Goal: Find specific page/section: Find specific page/section

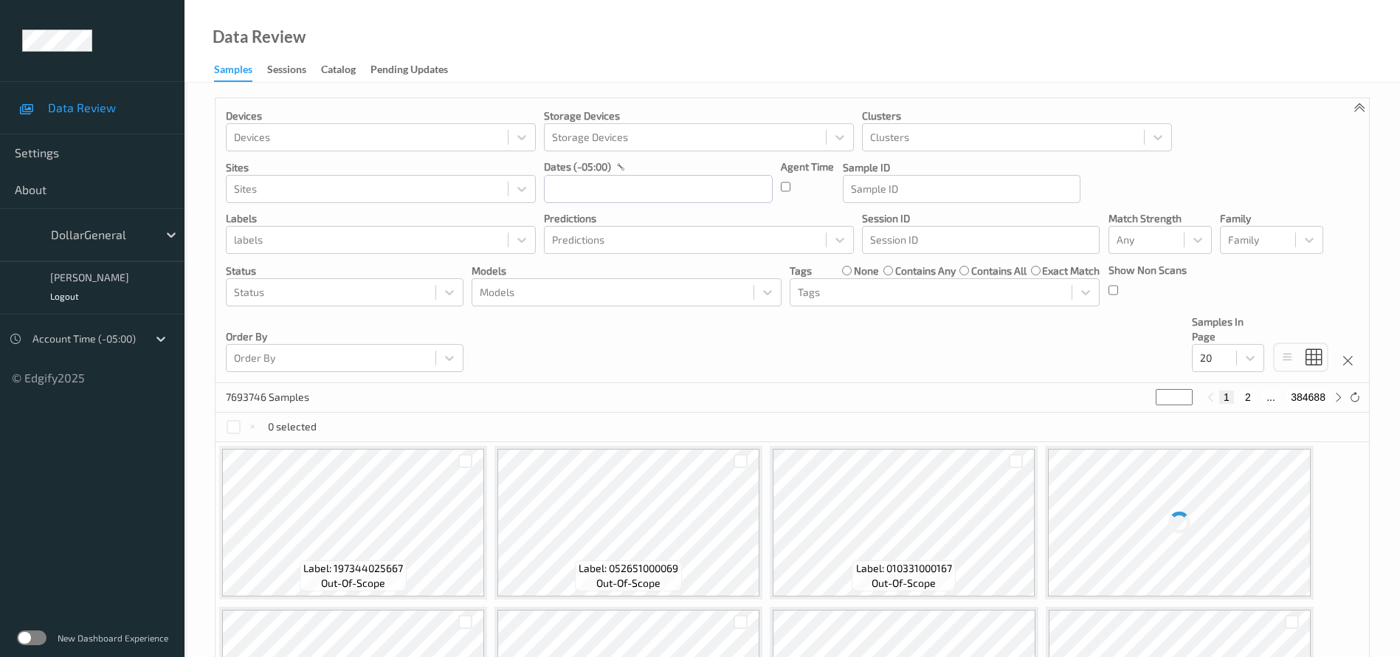
click at [41, 634] on label at bounding box center [32, 637] width 30 height 15
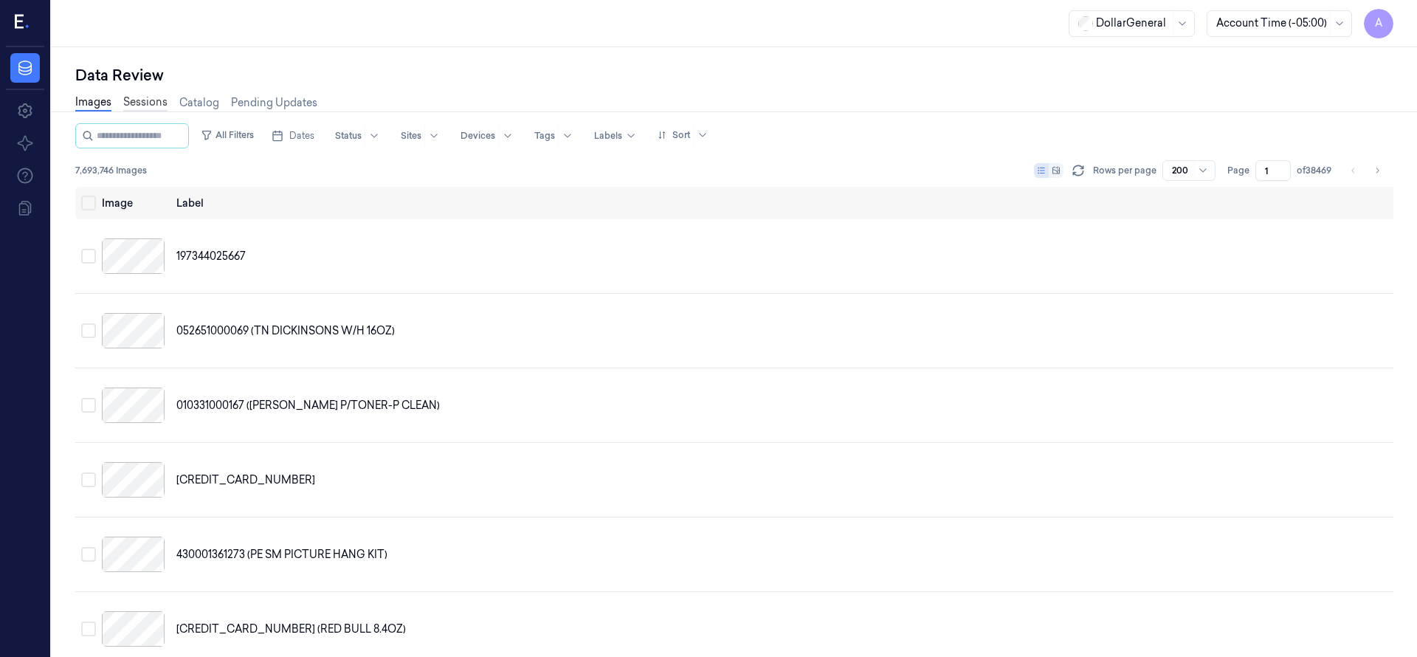
click at [148, 100] on link "Sessions" at bounding box center [145, 102] width 44 height 17
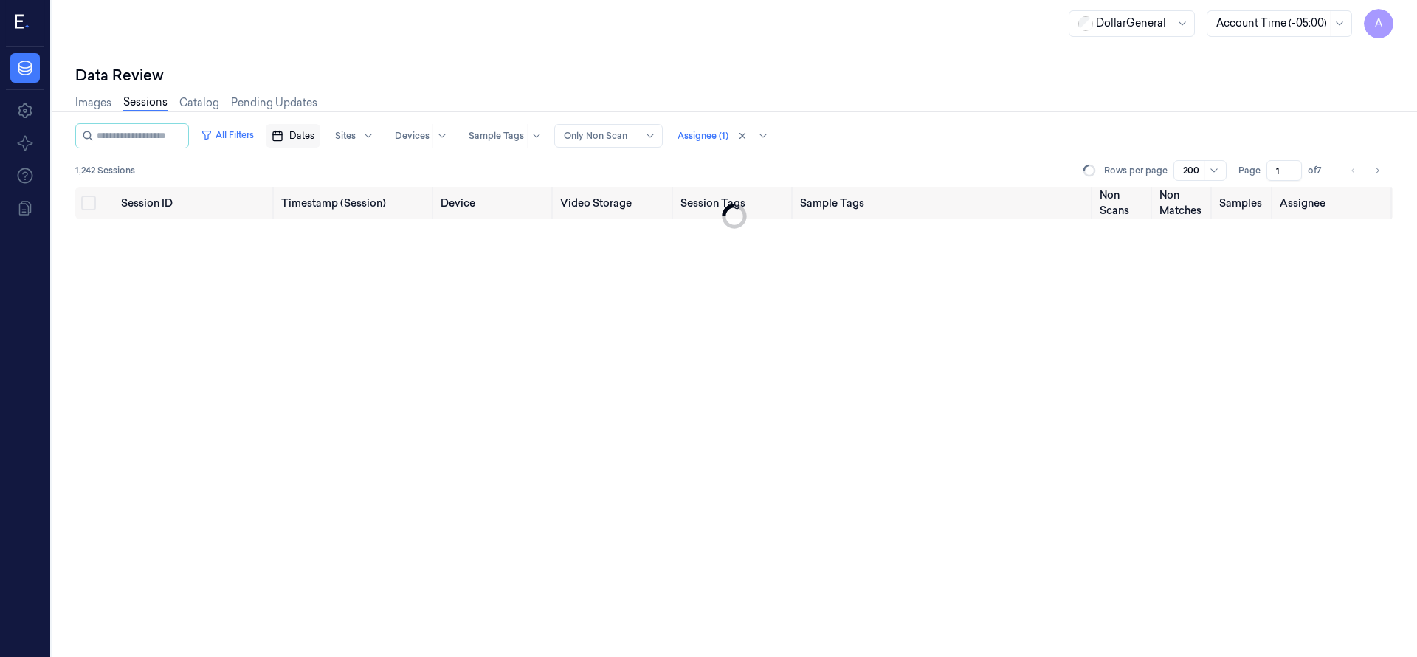
click at [309, 129] on span "Dates" at bounding box center [301, 135] width 25 height 13
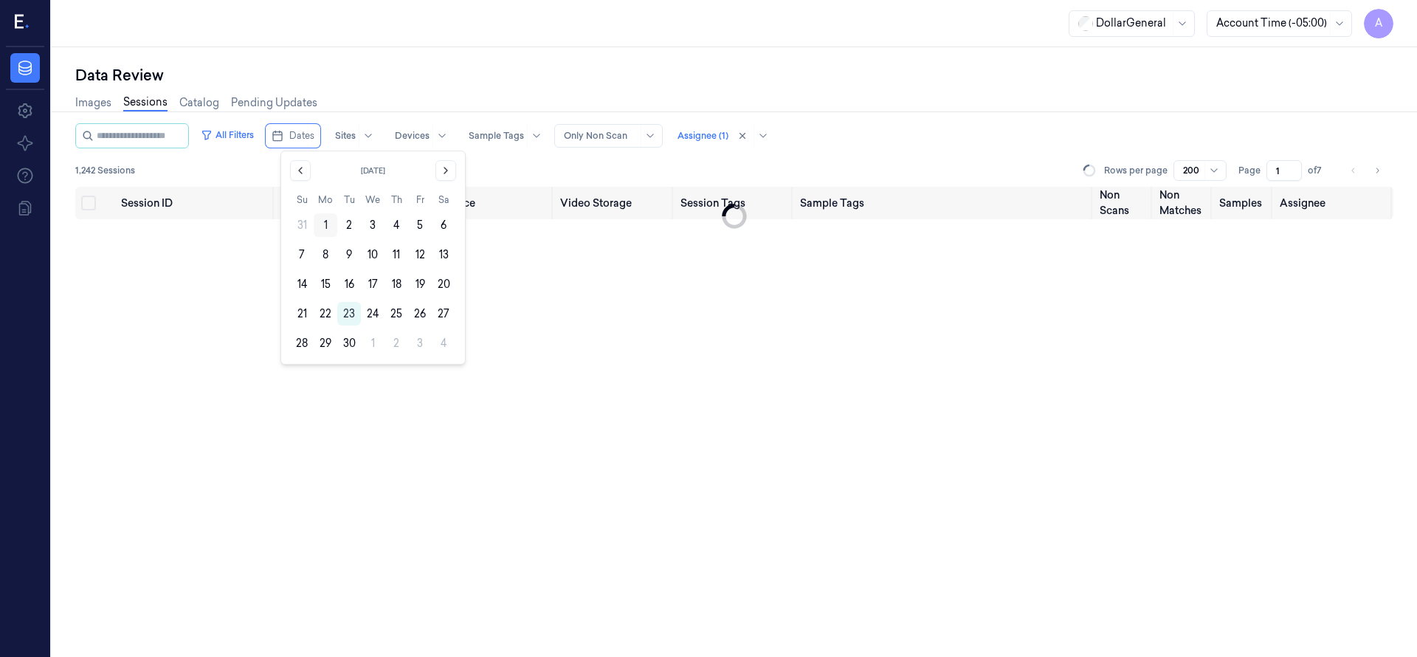
click at [330, 221] on button "1" at bounding box center [326, 225] width 24 height 24
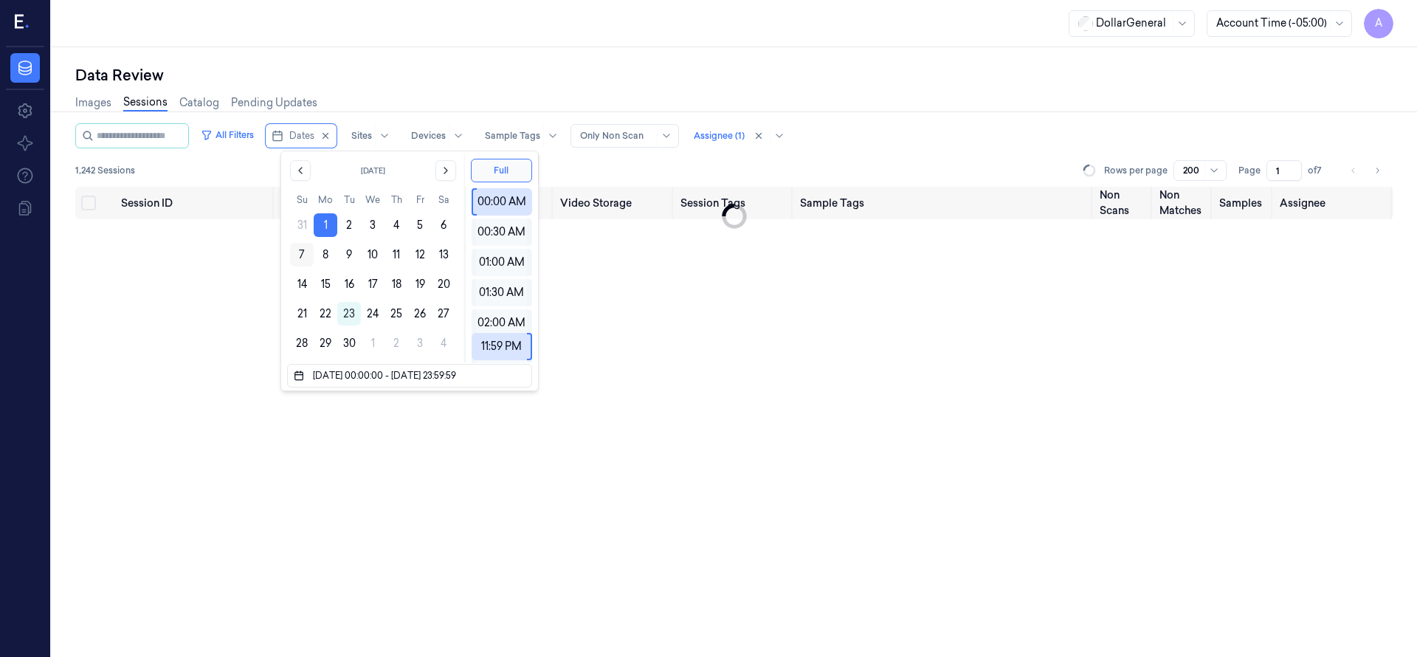
click at [298, 250] on button "7" at bounding box center [302, 255] width 24 height 24
type input "01/09/2025 00:00:00 - 07/09/2025 23:59:59"
click at [200, 269] on div "Session ID Timestamp (Session) Device Video Storage Session Tags Sample Tags No…" at bounding box center [734, 422] width 1318 height 470
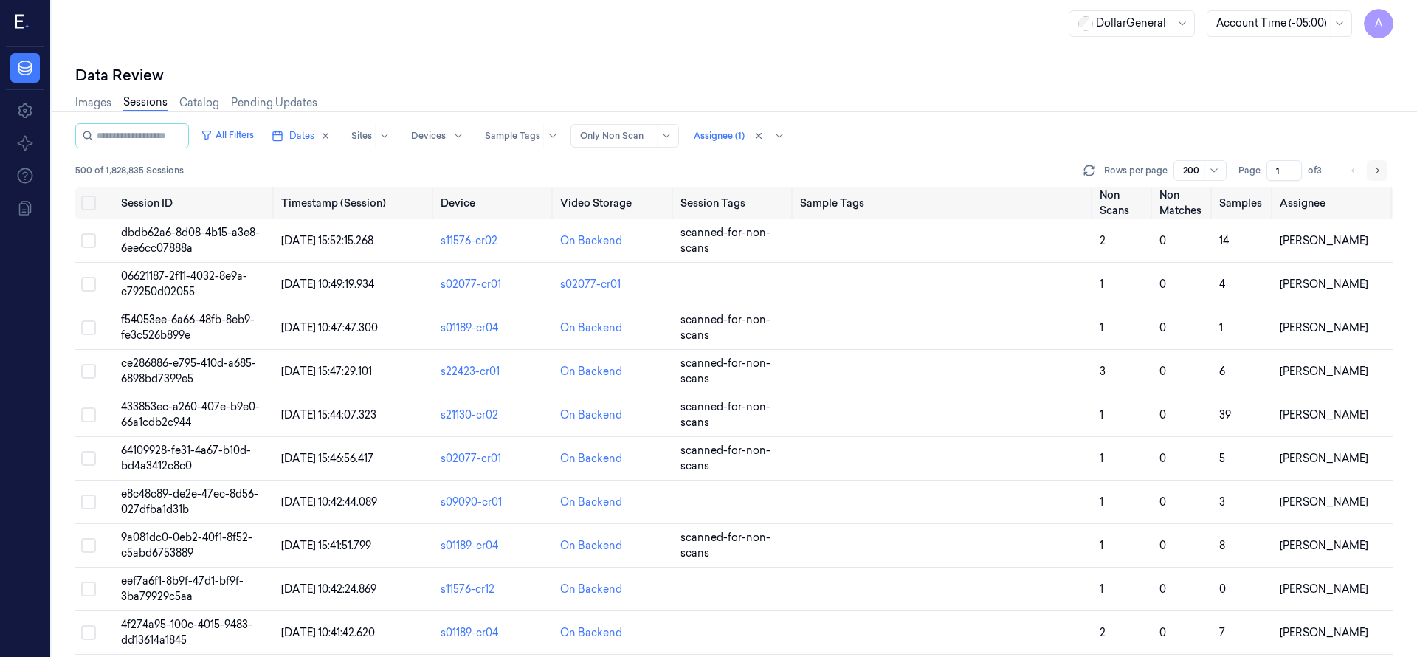
click at [1380, 168] on icon "Go to next page" at bounding box center [1377, 171] width 9 height 12
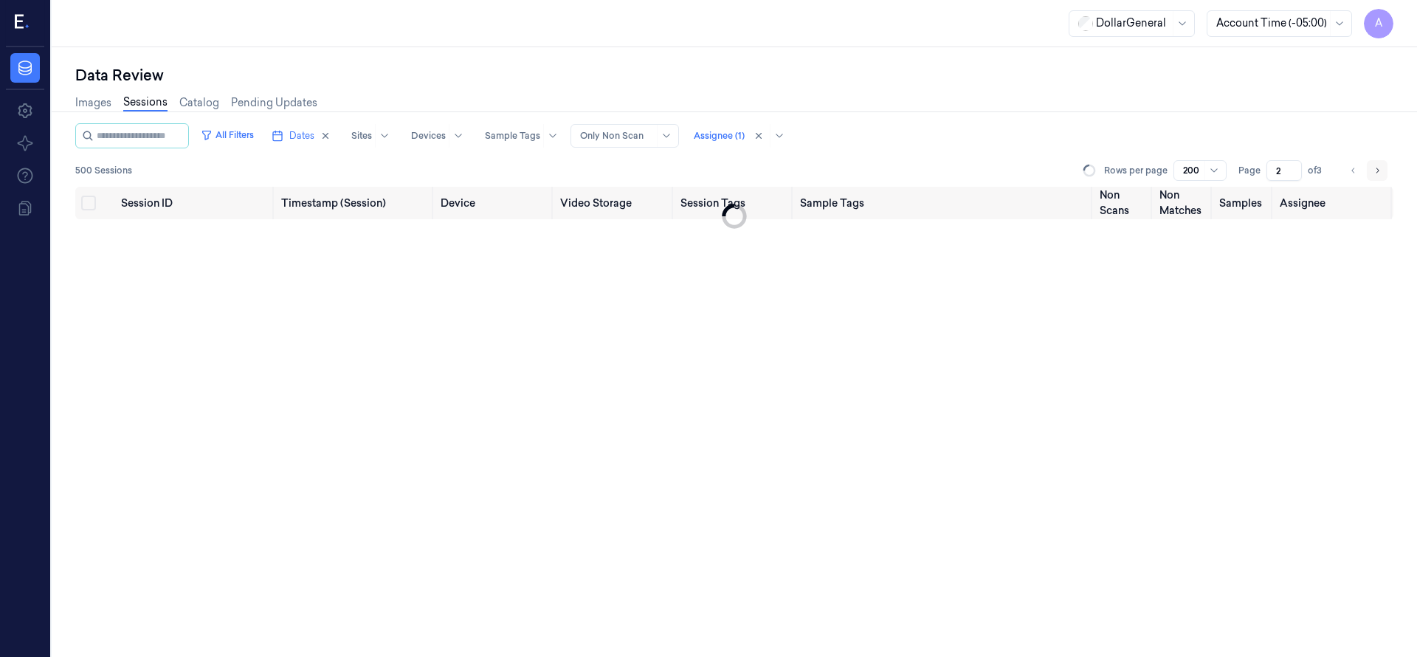
click at [1380, 168] on icon "Go to next page" at bounding box center [1377, 171] width 9 height 12
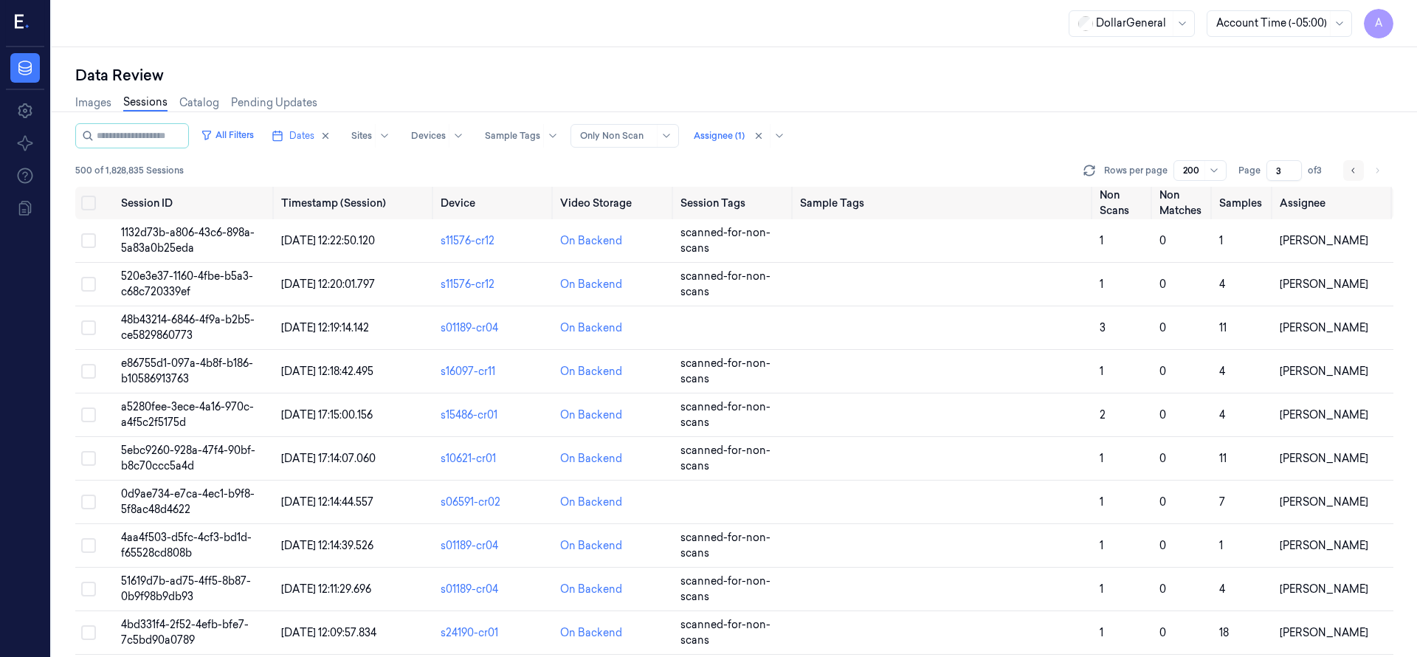
click at [1355, 171] on icon "Go to previous page" at bounding box center [1353, 171] width 9 height 12
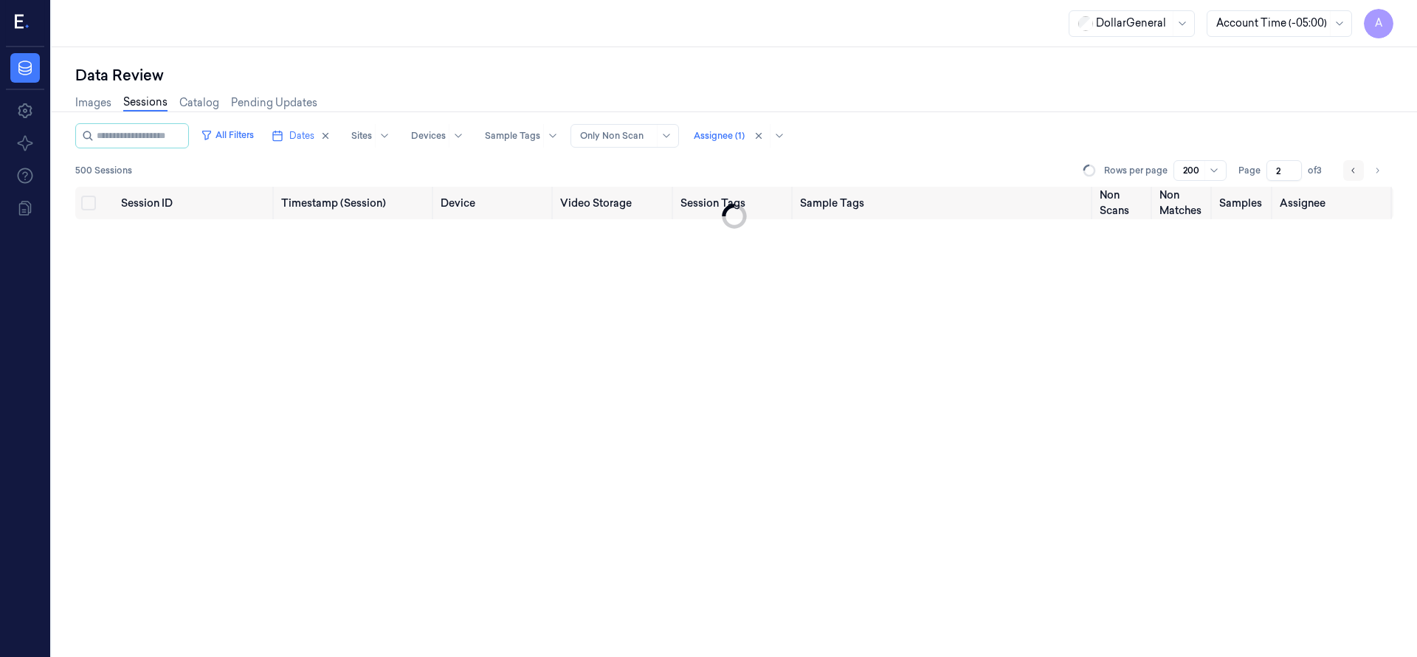
click at [1355, 171] on icon "Go to previous page" at bounding box center [1353, 171] width 9 height 12
type input "1"
